Goal: Information Seeking & Learning: Learn about a topic

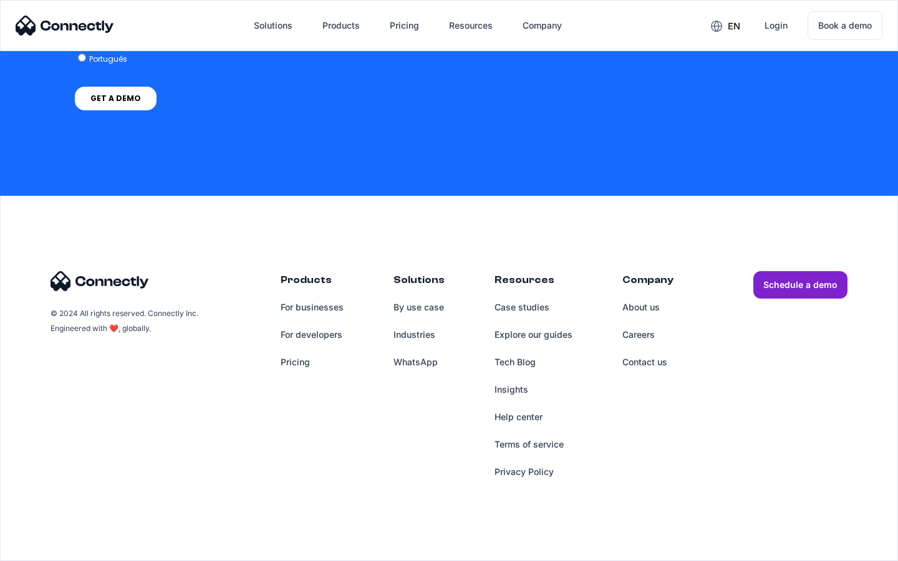
scroll to position [934, 0]
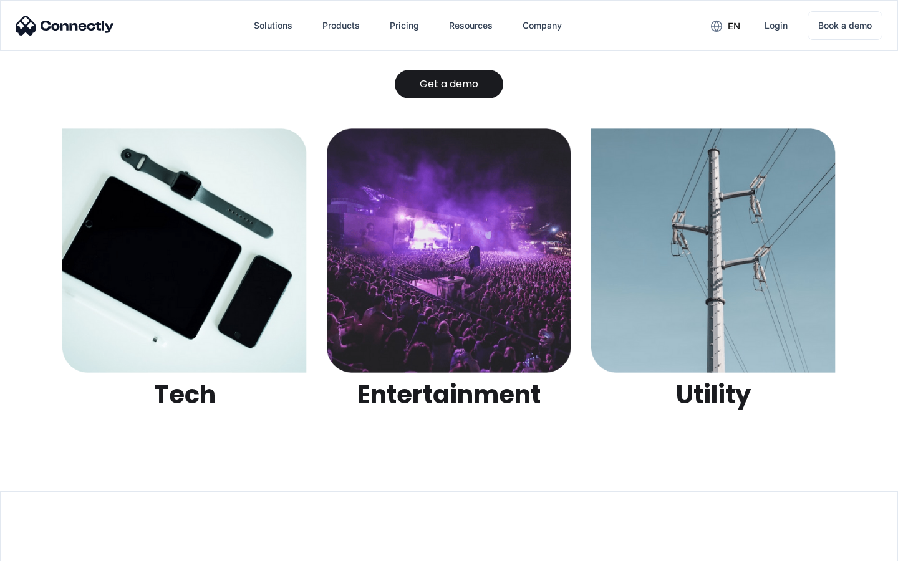
scroll to position [3935, 0]
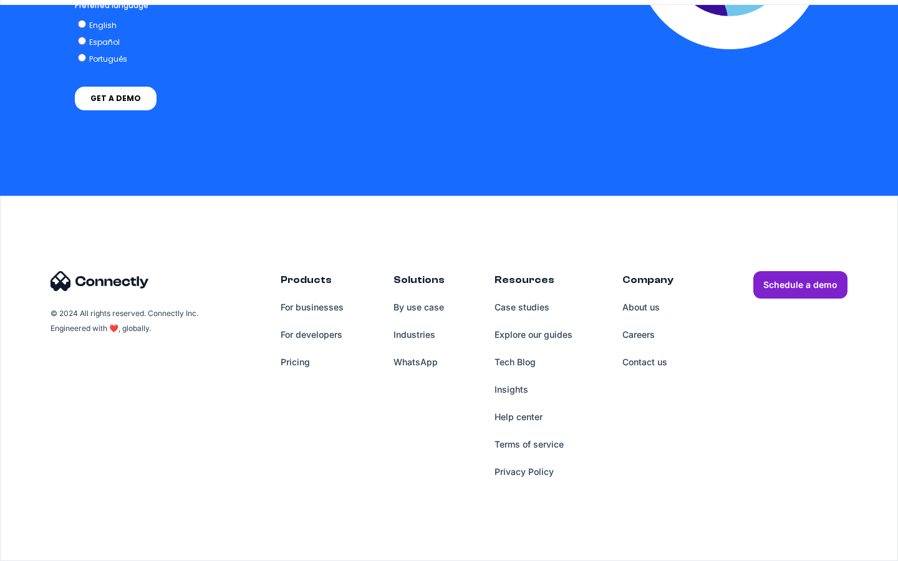
scroll to position [5130, 0]
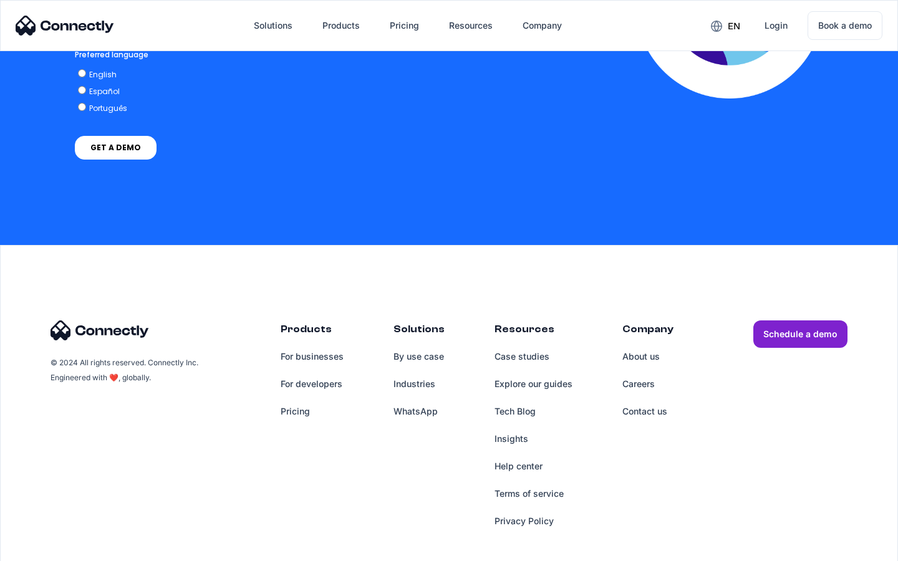
scroll to position [2727, 0]
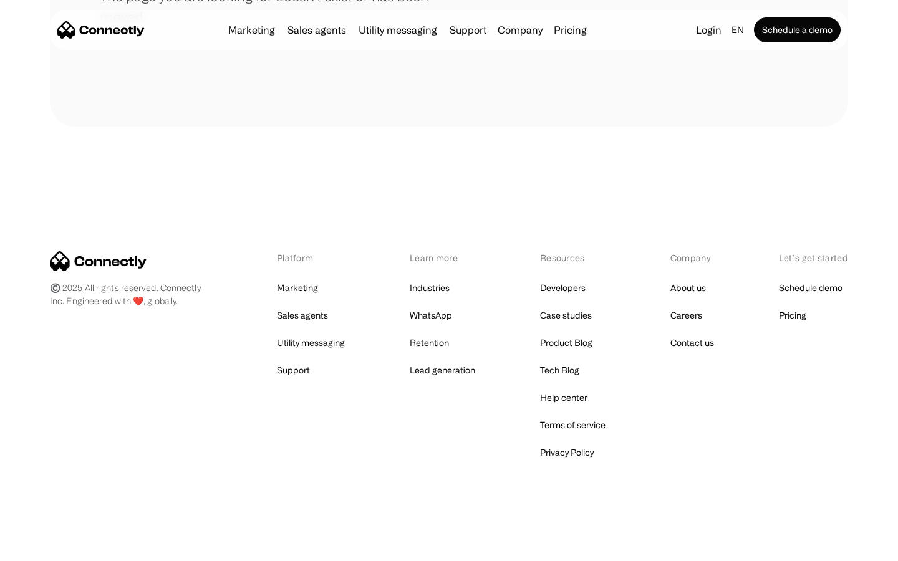
scroll to position [228, 0]
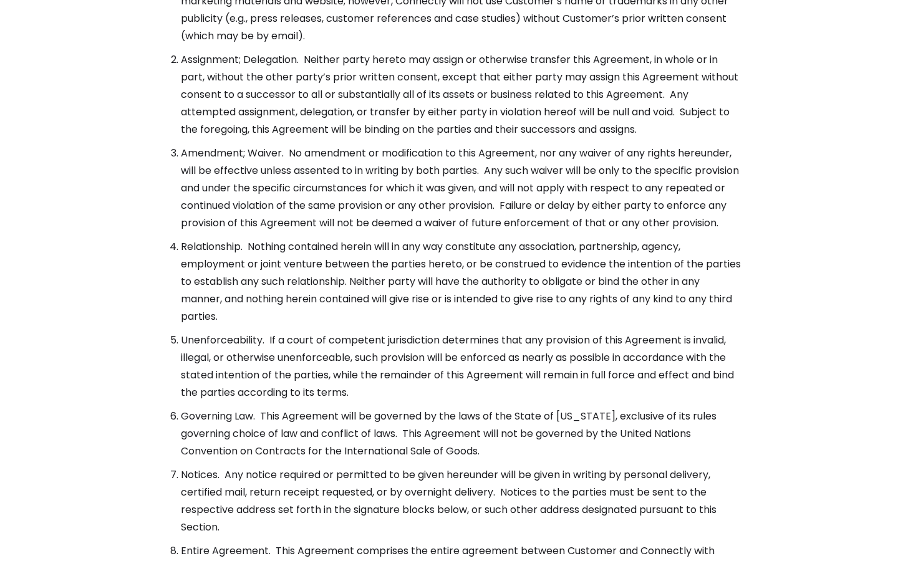
scroll to position [4534, 0]
